Goal: Find specific page/section: Find specific page/section

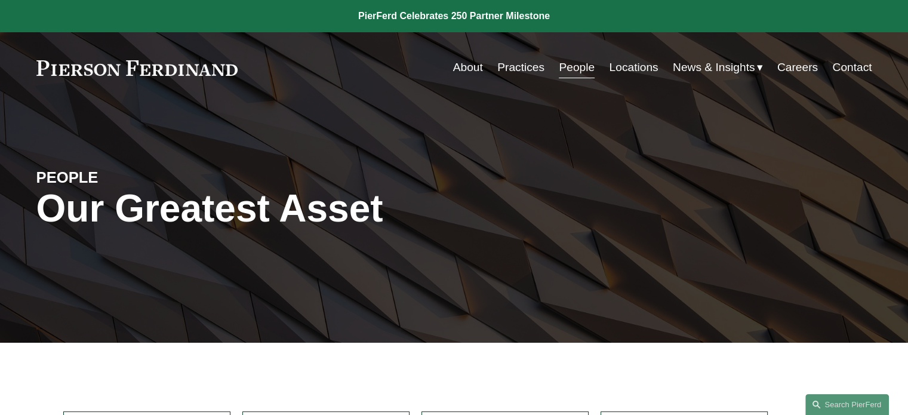
scroll to position [251, 0]
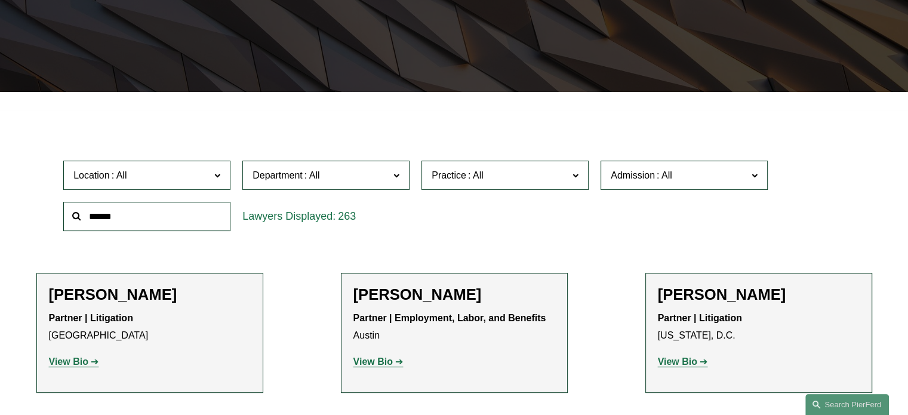
click at [208, 220] on input "text" at bounding box center [146, 216] width 167 height 29
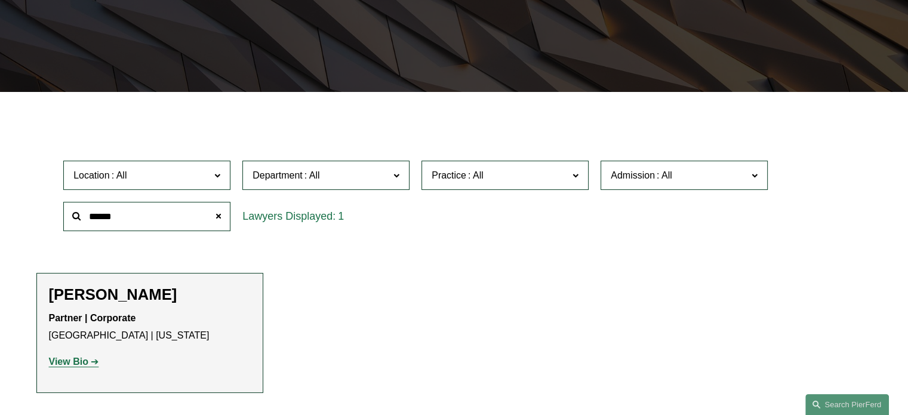
type input "******"
click at [85, 362] on strong "View Bio" at bounding box center [68, 362] width 39 height 10
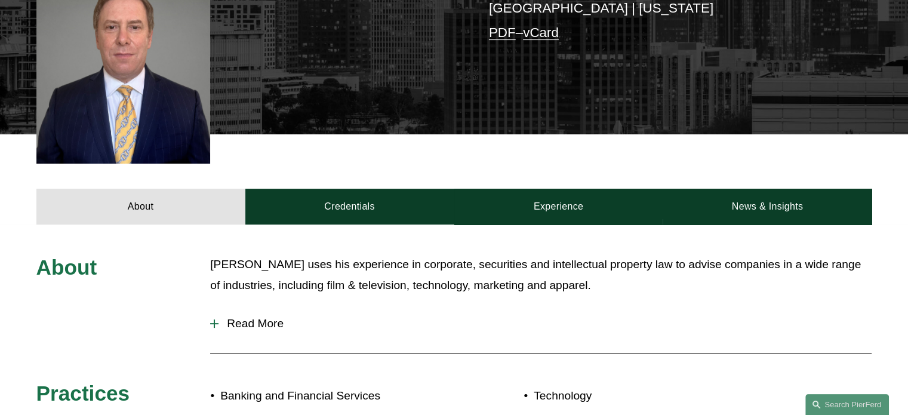
scroll to position [356, 0]
click at [397, 199] on link "Credentials" at bounding box center [349, 207] width 209 height 36
